Goal: Information Seeking & Learning: Learn about a topic

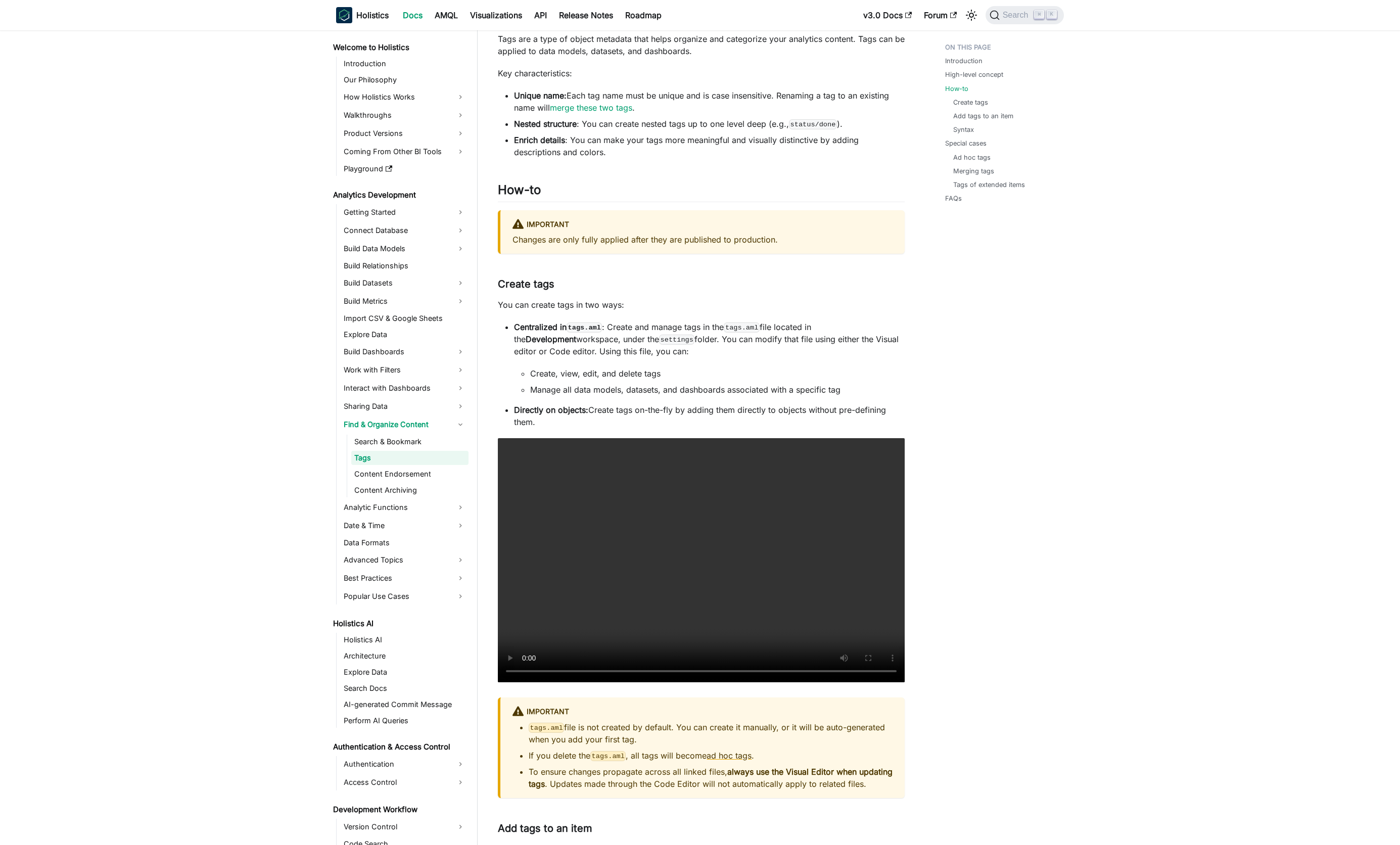
scroll to position [461, 0]
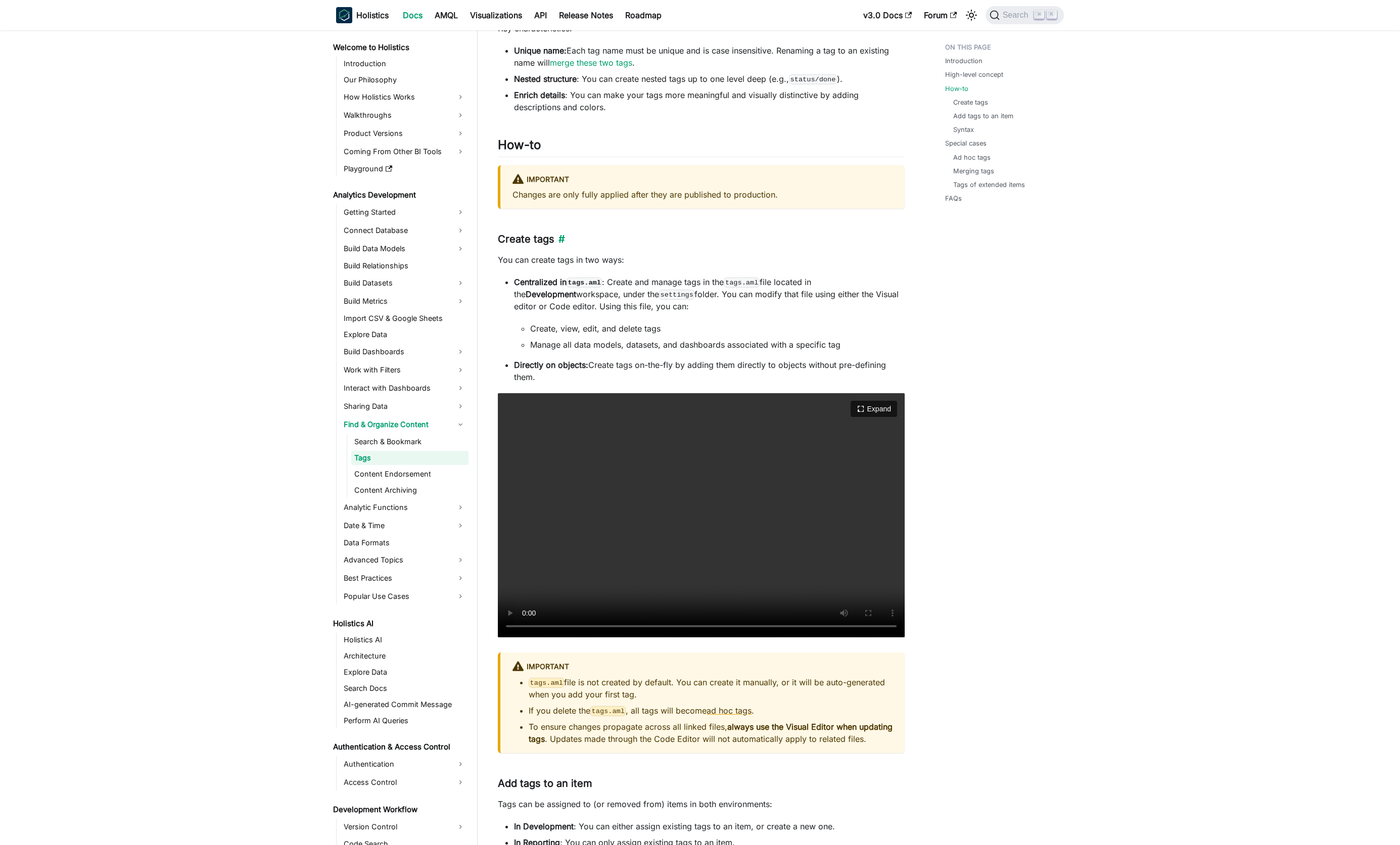
click at [556, 239] on link "​" at bounding box center [560, 239] width 11 height 12
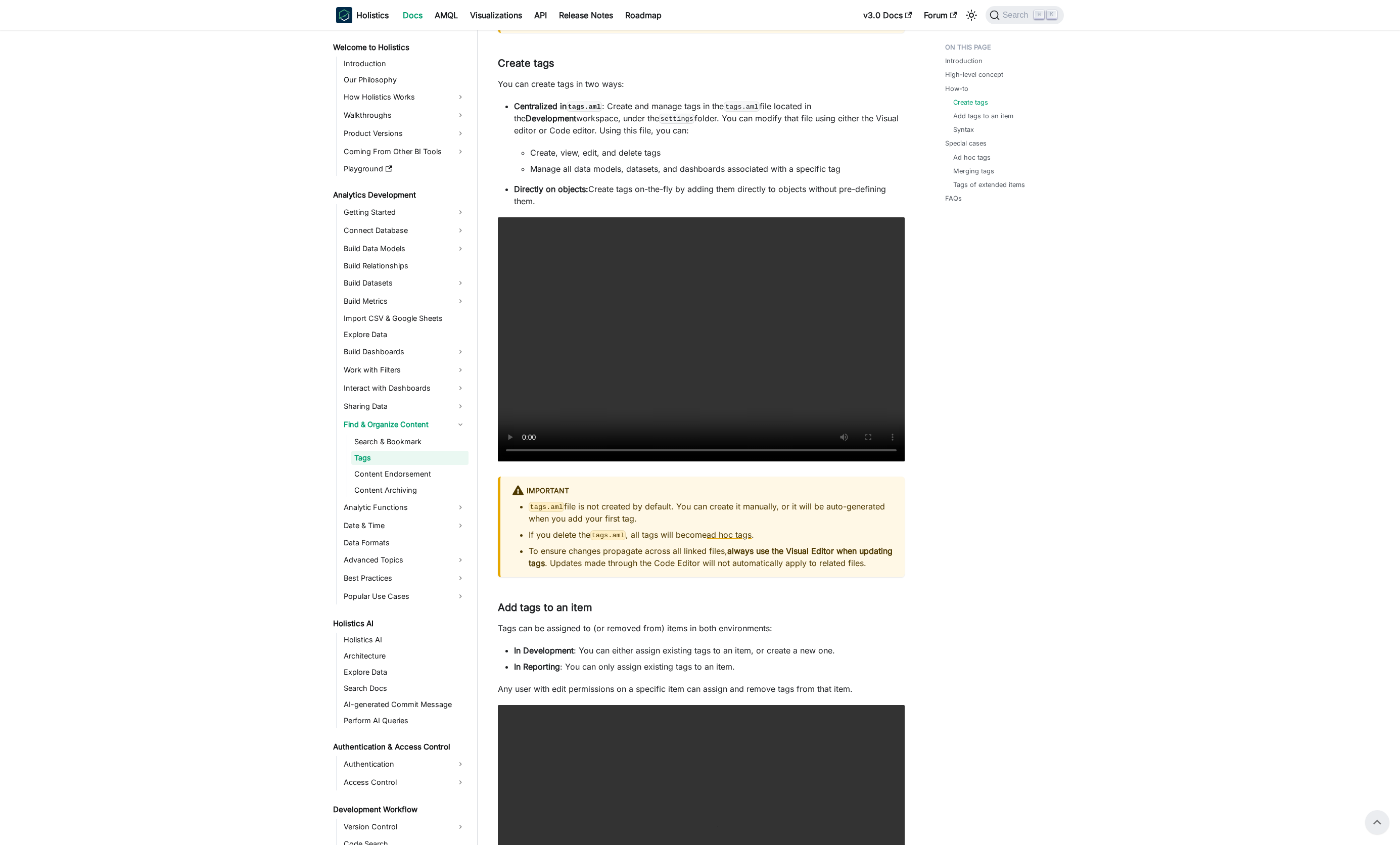
scroll to position [636, 0]
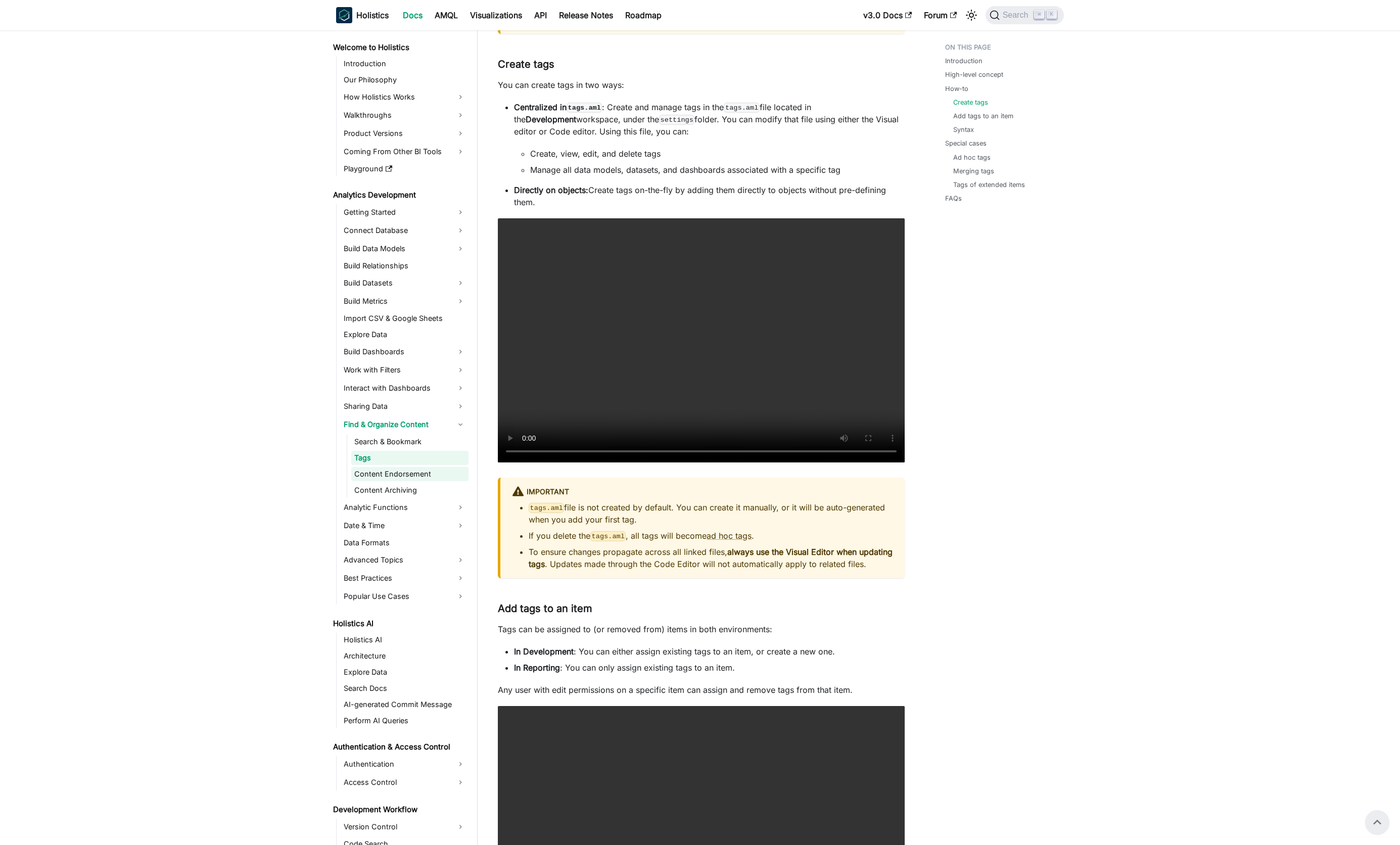
click at [411, 475] on link "Content Endorsement" at bounding box center [410, 473] width 117 height 14
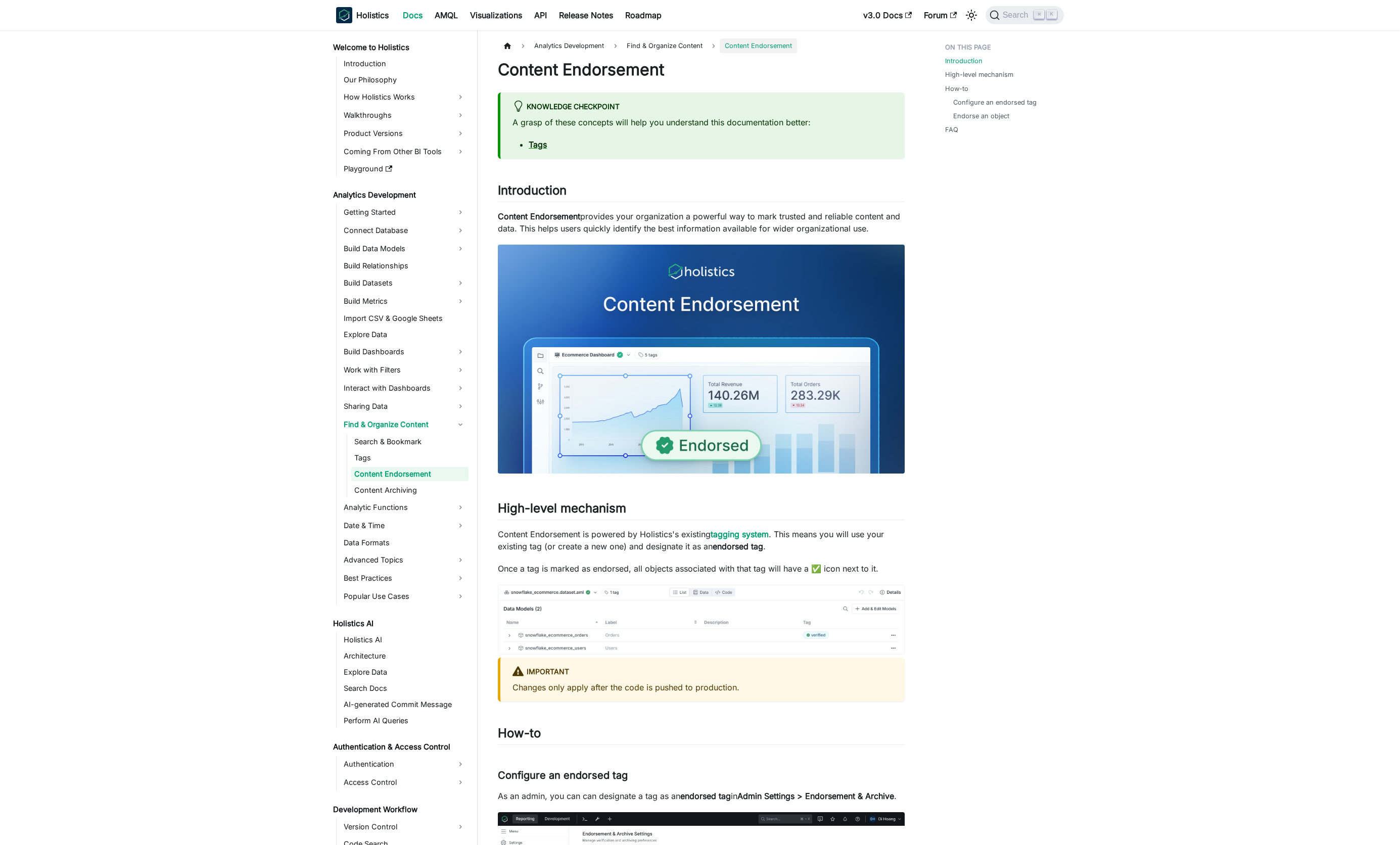
click at [405, 482] on ul "Search & Bookmark Tags Content Endorsement Content Archiving" at bounding box center [407, 466] width 121 height 63
click at [404, 493] on link "Content Archiving" at bounding box center [410, 490] width 117 height 14
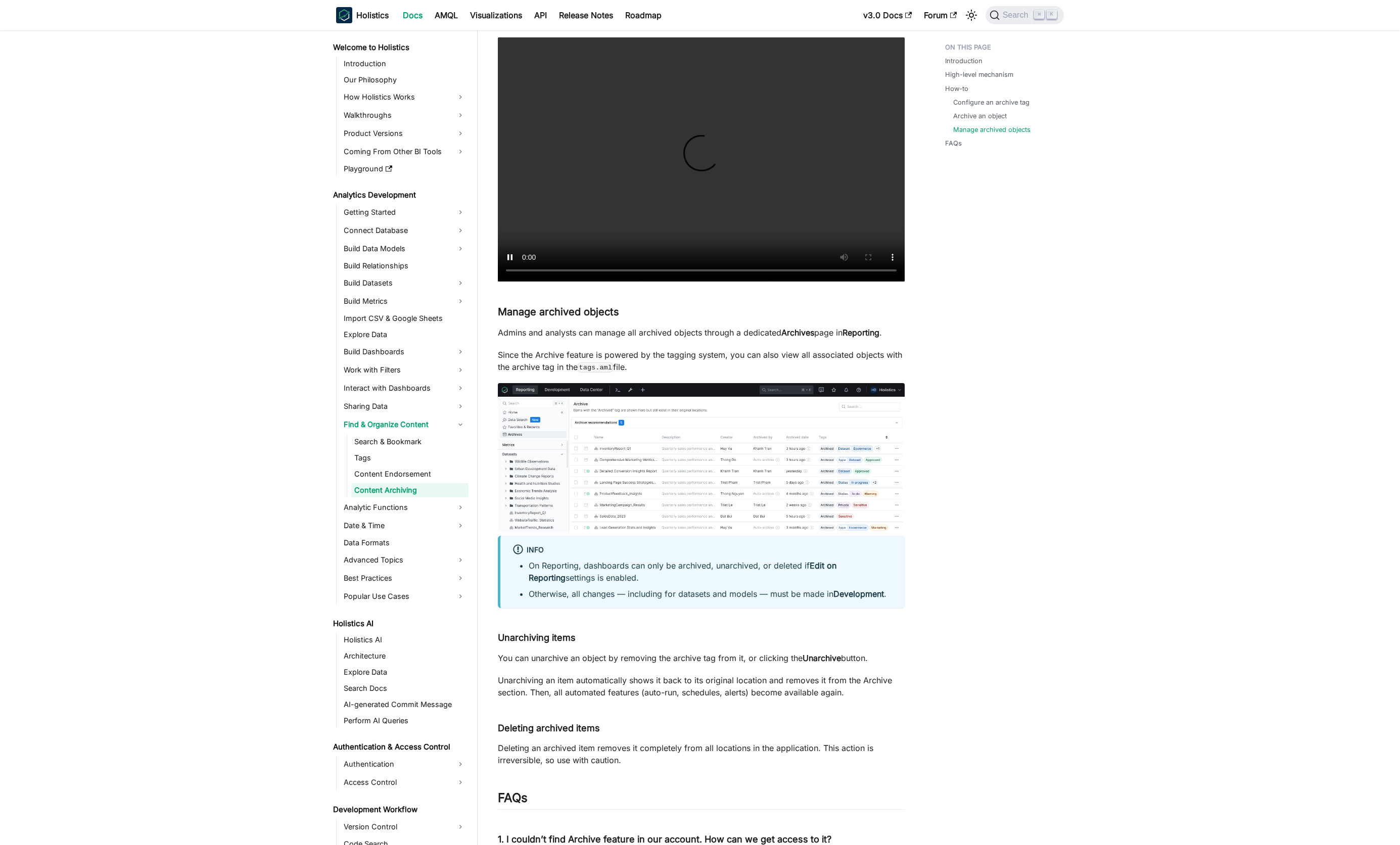
scroll to position [1398, 0]
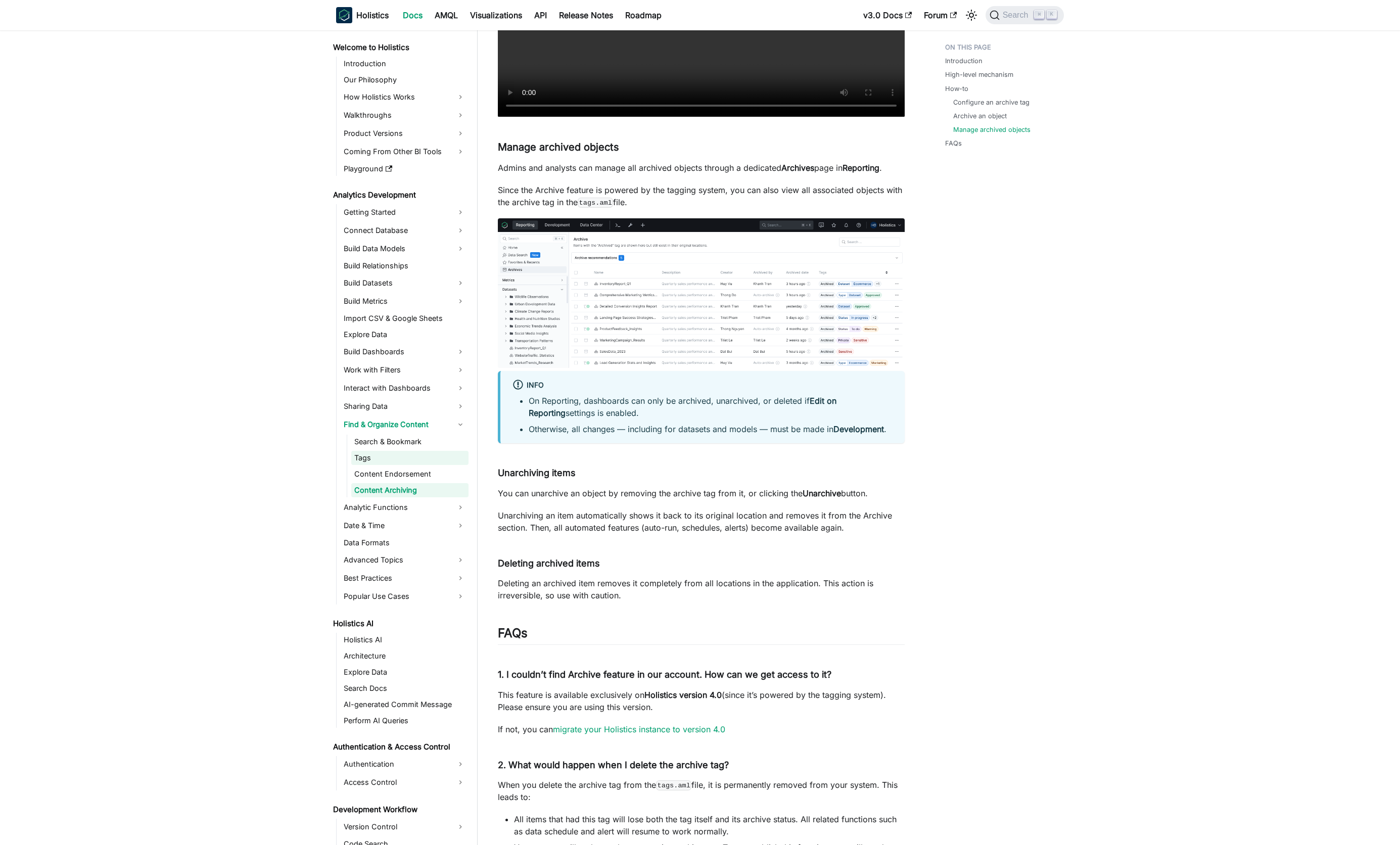
click at [368, 465] on ul "Search & Bookmark Tags Content Endorsement Content Archiving" at bounding box center [407, 466] width 121 height 63
click at [366, 459] on link "Tags" at bounding box center [410, 457] width 117 height 14
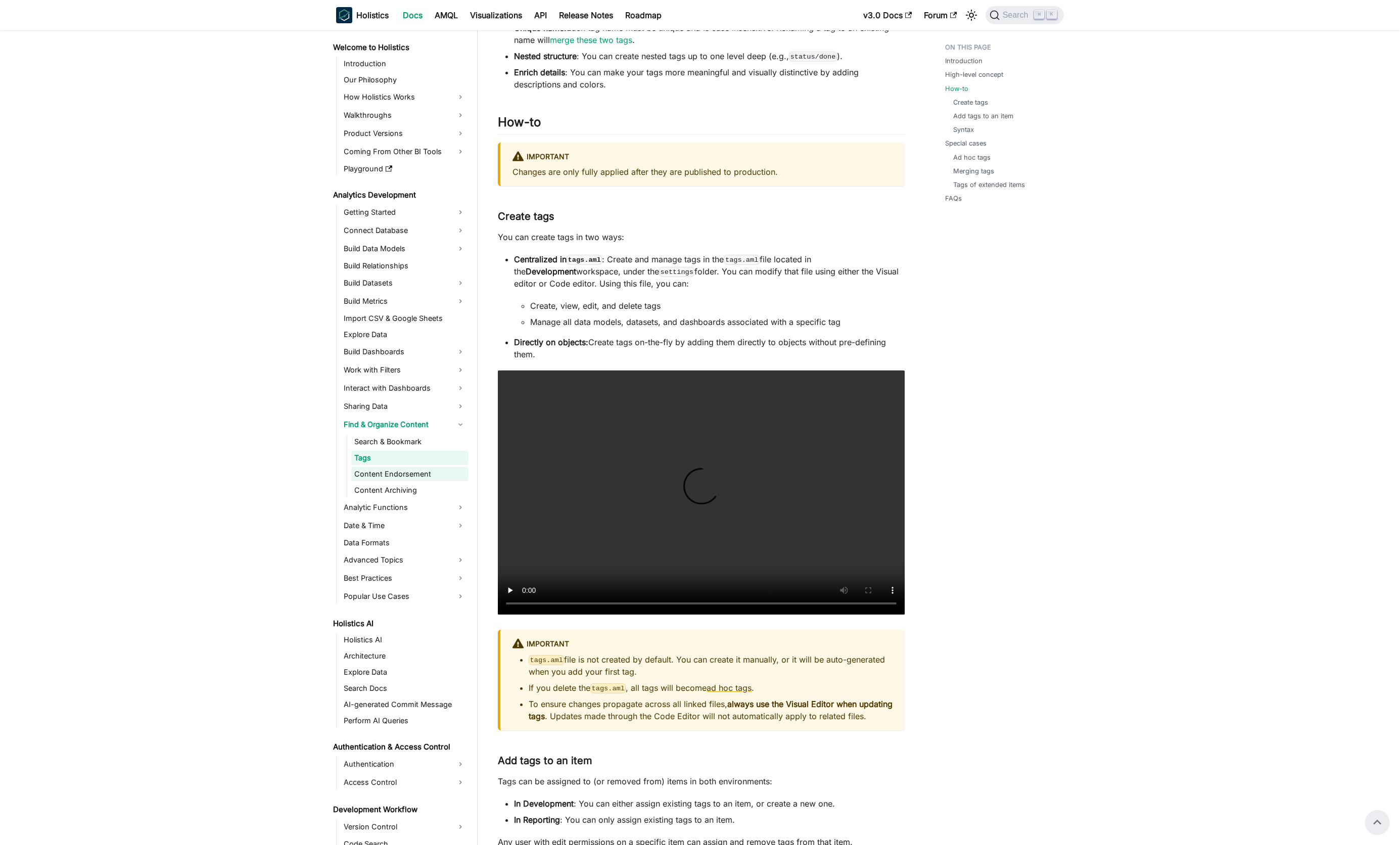
scroll to position [482, 0]
click at [378, 444] on link "Search & Bookmark" at bounding box center [410, 441] width 117 height 14
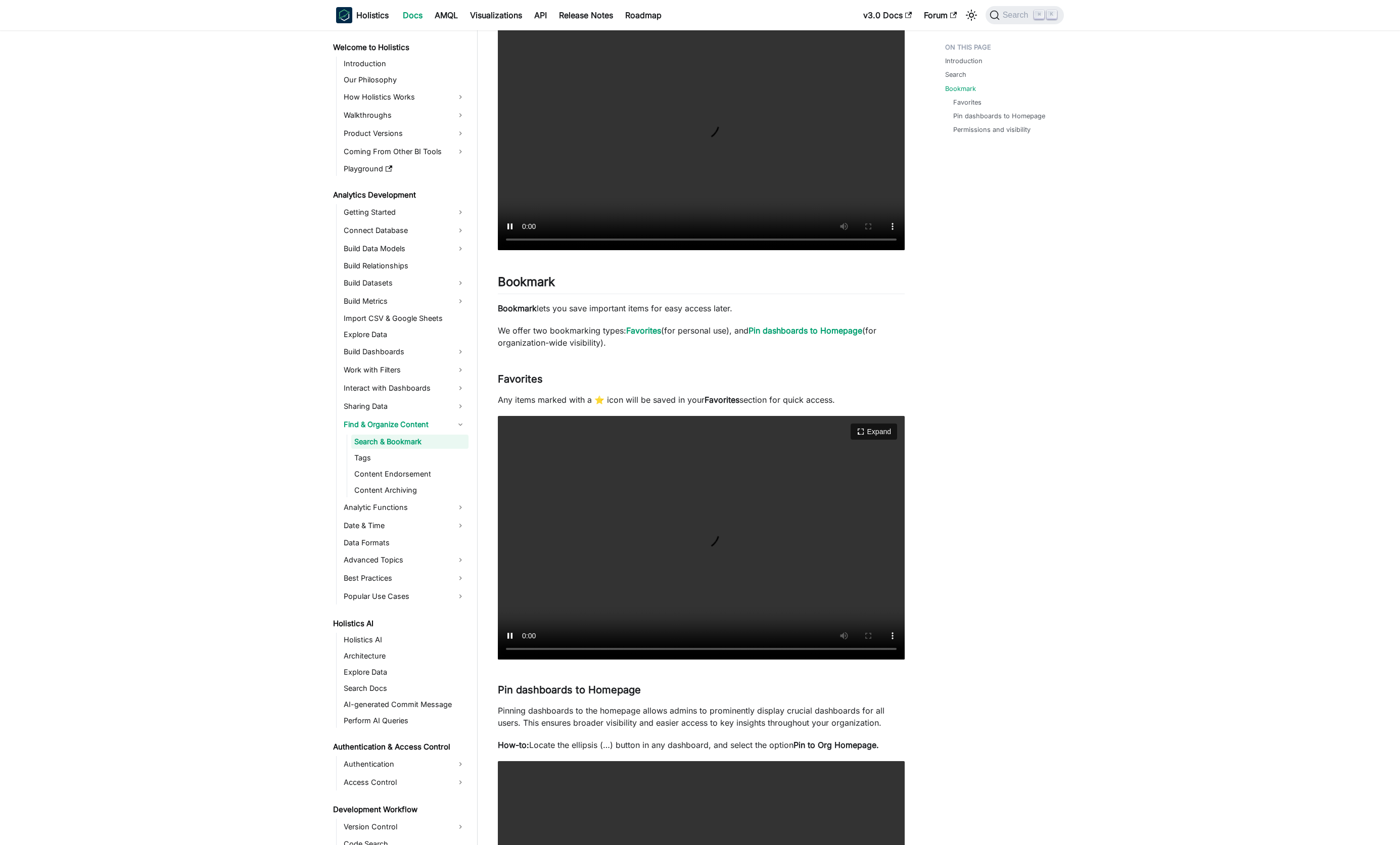
scroll to position [249, 0]
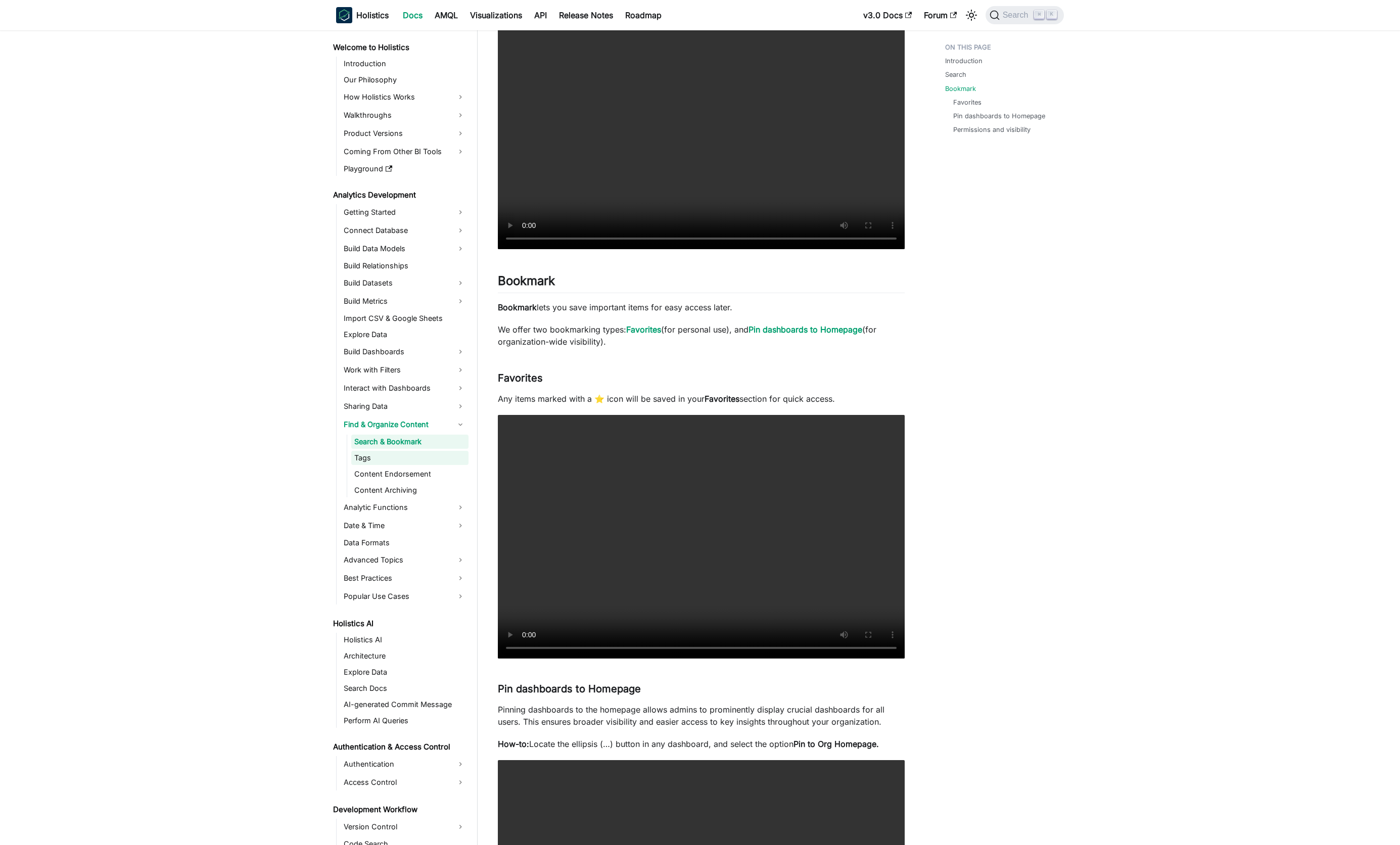
click at [388, 463] on link "Tags" at bounding box center [410, 457] width 117 height 14
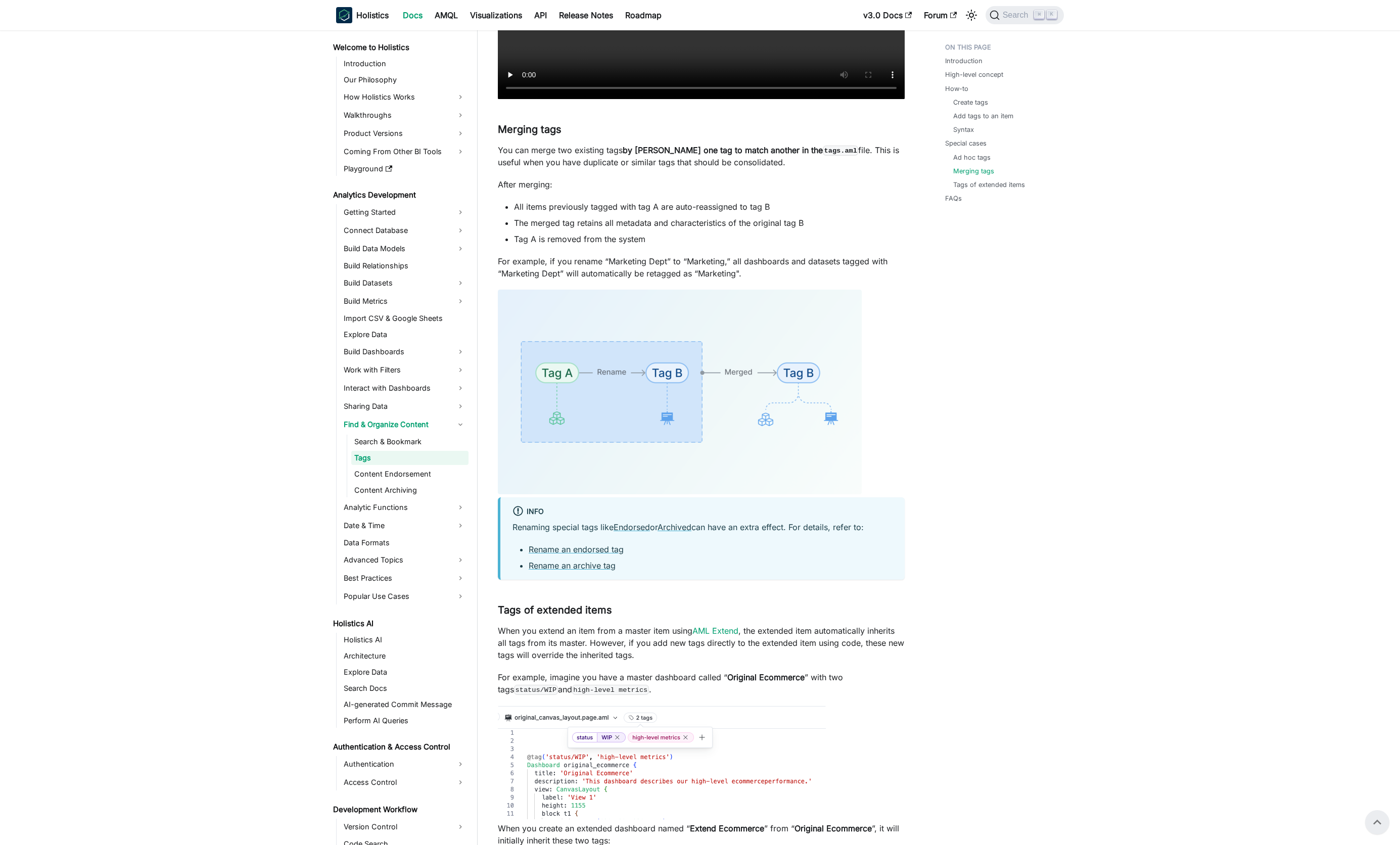
scroll to position [2479, 0]
